Goal: Information Seeking & Learning: Learn about a topic

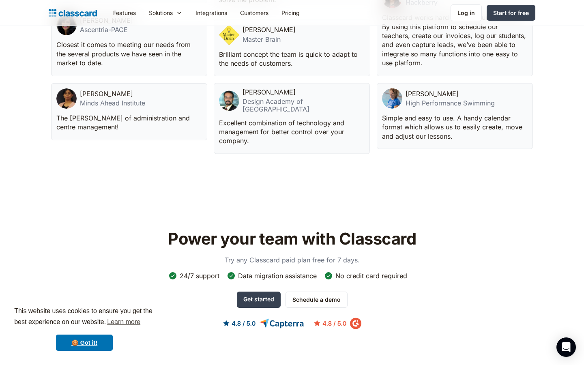
scroll to position [2274, 0]
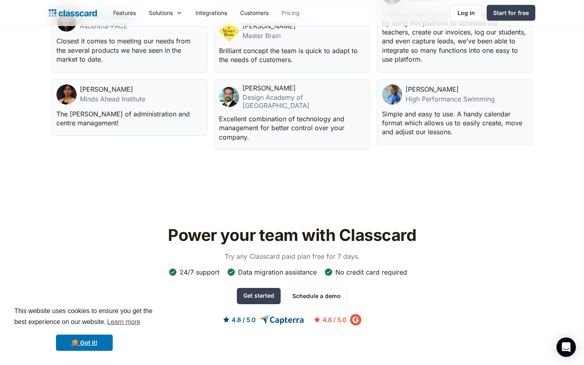
click at [295, 13] on link "Pricing" at bounding box center [290, 13] width 31 height 18
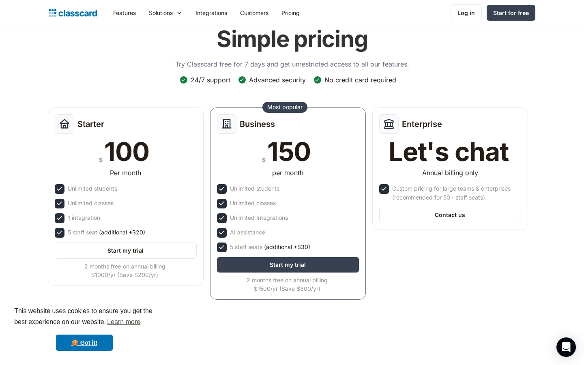
scroll to position [53, 0]
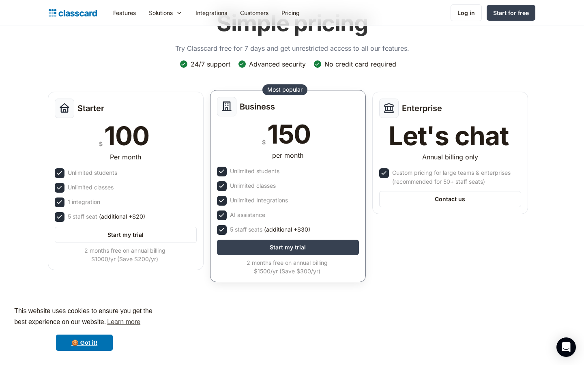
click at [267, 172] on div "Unlimited students" at bounding box center [255, 171] width 50 height 9
click at [268, 187] on div "Unlimited classes" at bounding box center [253, 185] width 46 height 9
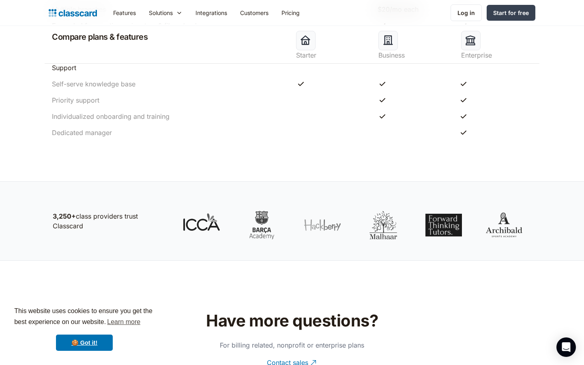
scroll to position [979, 0]
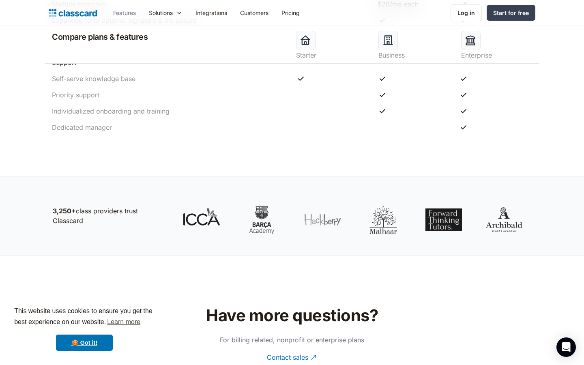
click at [125, 15] on link "Features" at bounding box center [125, 13] width 36 height 18
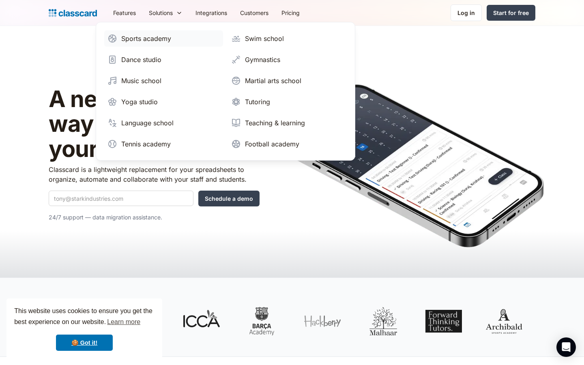
click at [159, 41] on div "Sports academy" at bounding box center [146, 39] width 50 height 10
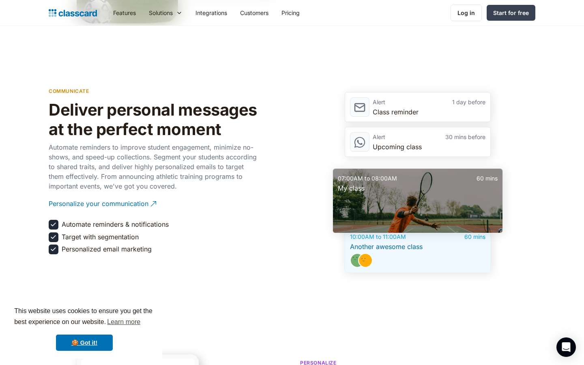
scroll to position [1111, 0]
click at [363, 142] on div at bounding box center [359, 141] width 19 height 19
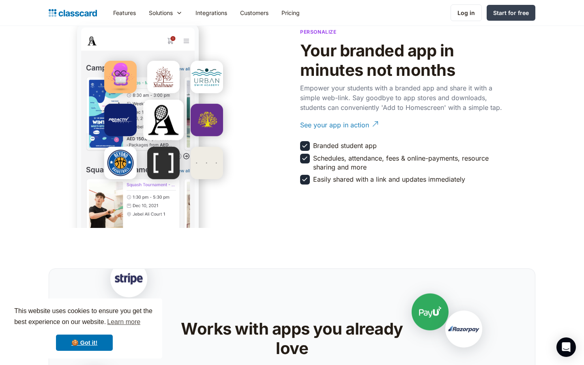
scroll to position [1442, 0]
click at [351, 129] on div "See your app in action" at bounding box center [334, 122] width 69 height 16
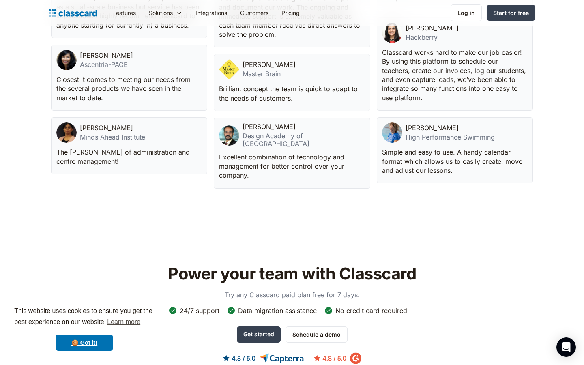
scroll to position [2277, 0]
